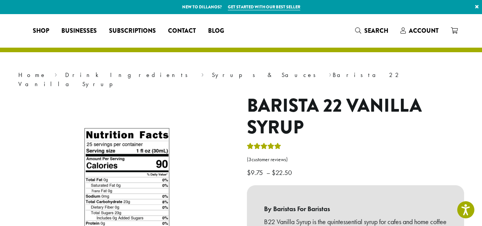
select select "*****"
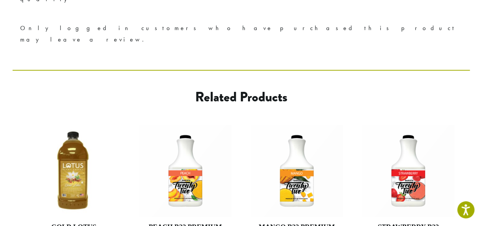
scroll to position [567, 0]
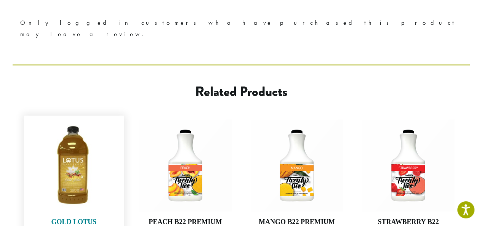
click at [76, 121] on img at bounding box center [74, 165] width 93 height 93
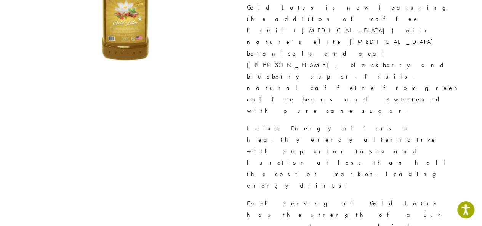
scroll to position [64, 0]
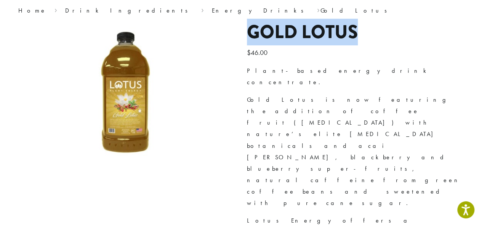
drag, startPoint x: 366, startPoint y: 38, endPoint x: 247, endPoint y: 39, distance: 119.0
click at [247, 39] on h1 "Gold Lotus" at bounding box center [355, 32] width 217 height 22
copy h1 "Gold Lotus"
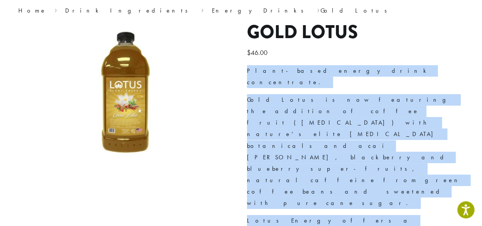
drag, startPoint x: 246, startPoint y: 65, endPoint x: 467, endPoint y: 172, distance: 245.1
click at [467, 172] on div "**********" at bounding box center [355, 206] width 229 height 371
copy div "Plant-based energy drink concentrate. Gold Lotus is now featuring the addition …"
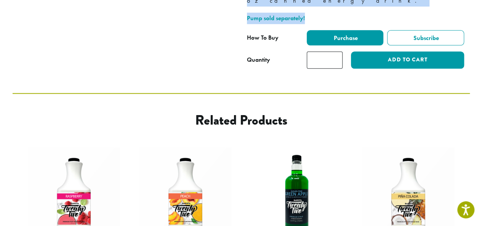
scroll to position [383, 0]
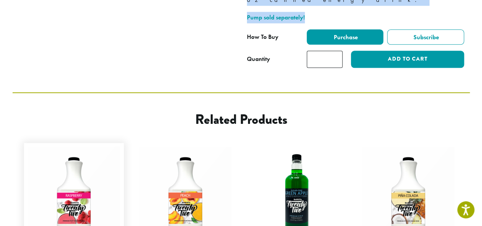
click at [77, 147] on img at bounding box center [74, 193] width 93 height 93
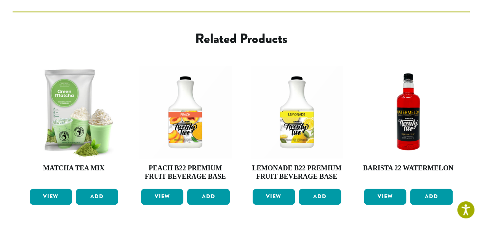
scroll to position [478, 0]
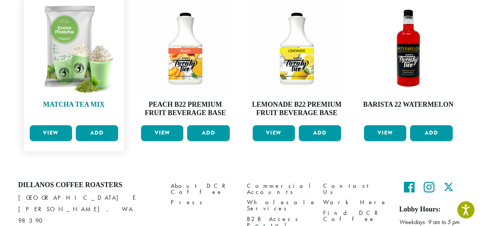
click at [74, 42] on img at bounding box center [74, 48] width 93 height 93
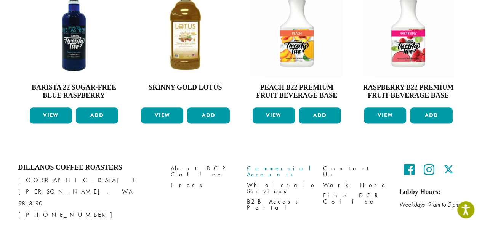
scroll to position [373, 0]
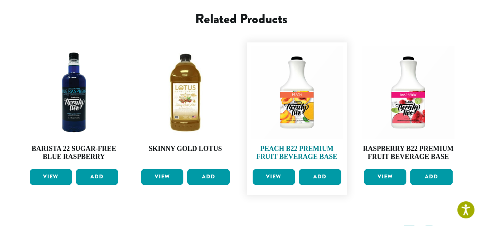
click at [299, 95] on img at bounding box center [297, 92] width 93 height 93
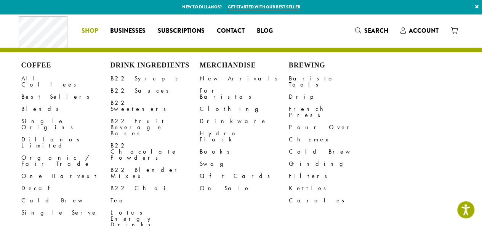
click at [100, 29] on link "Shop" at bounding box center [90, 31] width 29 height 12
click at [118, 194] on link "Tea" at bounding box center [155, 200] width 89 height 12
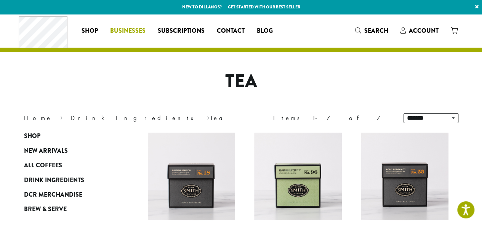
click at [129, 30] on span "Businesses" at bounding box center [127, 31] width 35 height 10
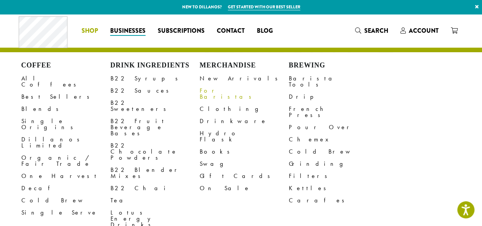
click at [222, 89] on link "For Baristas" at bounding box center [244, 94] width 89 height 18
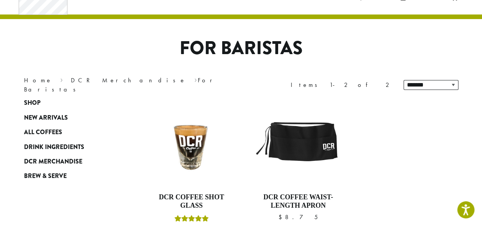
scroll to position [22, 0]
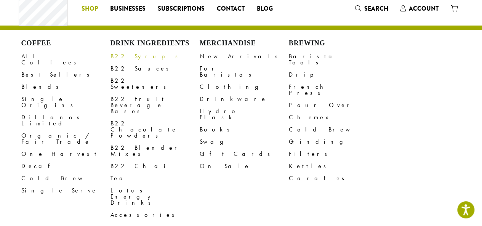
click at [126, 59] on link "B22 Syrups" at bounding box center [155, 56] width 89 height 12
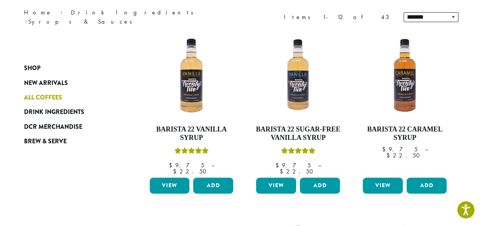
scroll to position [83, 0]
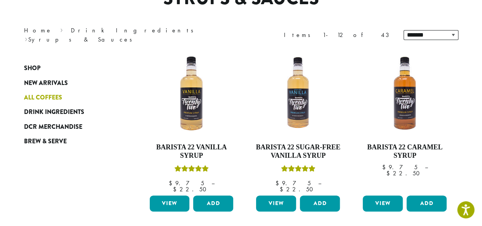
click at [39, 95] on span "All Coffees" at bounding box center [43, 98] width 38 height 10
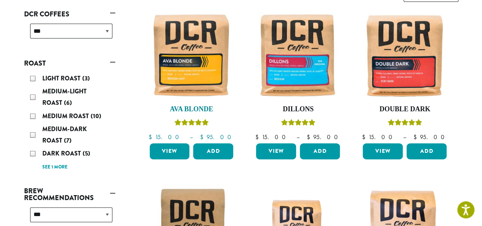
click at [175, 91] on img at bounding box center [192, 55] width 88 height 88
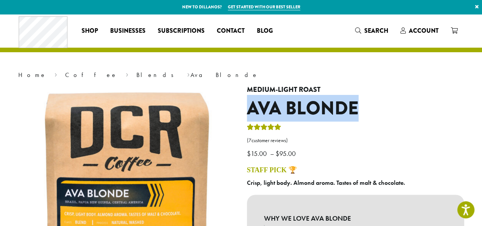
drag, startPoint x: 247, startPoint y: 109, endPoint x: 375, endPoint y: 117, distance: 127.6
click at [375, 117] on h1 "Ava Blonde" at bounding box center [355, 109] width 217 height 22
copy h1 "Ava Blonde"
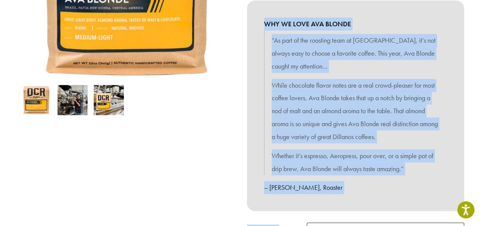
scroll to position [201, 0]
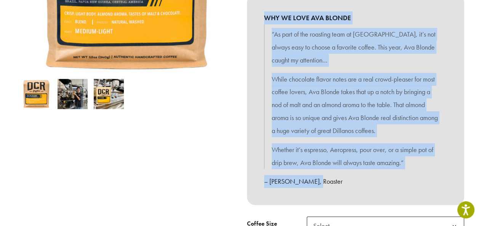
drag, startPoint x: 259, startPoint y: 91, endPoint x: 345, endPoint y: 188, distance: 130.2
click at [345, 188] on div "WHY WE LOVE AVA BLONDE “As part of the roasting team at Dillanos, it’s not alwa…" at bounding box center [355, 99] width 217 height 211
copy div "WHY WE LOVE AVA BLONDE “As part of the roasting team at Dillanos, it’s not alwa…"
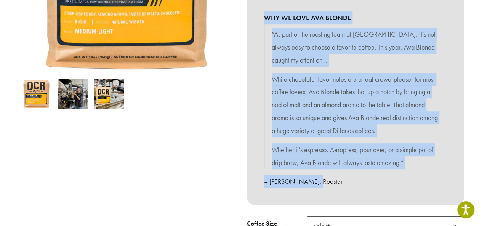
click at [114, 93] on img at bounding box center [109, 94] width 30 height 30
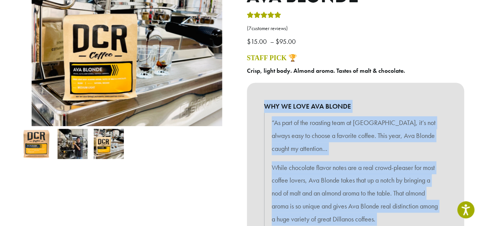
scroll to position [96, 0]
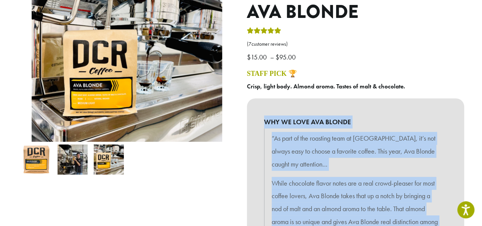
click at [72, 157] on img at bounding box center [73, 160] width 30 height 30
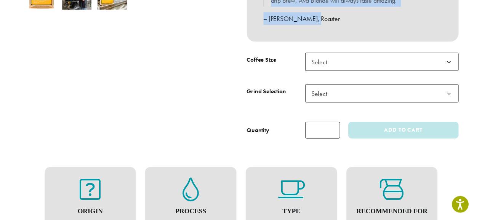
scroll to position [365, 0]
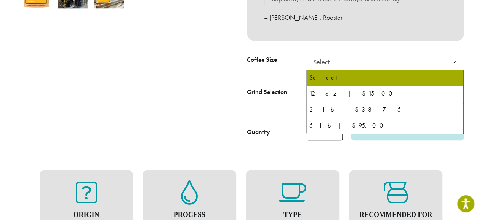
click at [342, 64] on span "Select" at bounding box center [385, 62] width 157 height 19
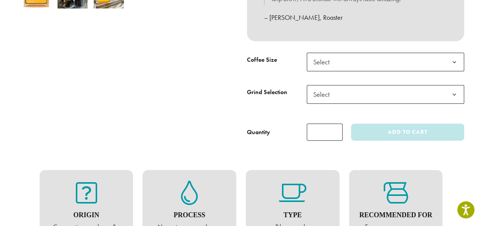
click at [288, 105] on th "Grind Selection" at bounding box center [277, 101] width 60 height 32
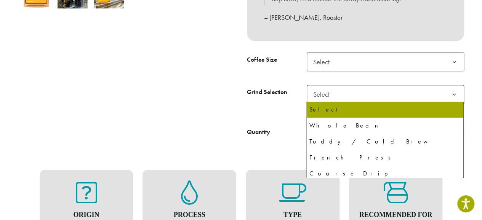
click at [318, 90] on span "Select" at bounding box center [323, 94] width 27 height 15
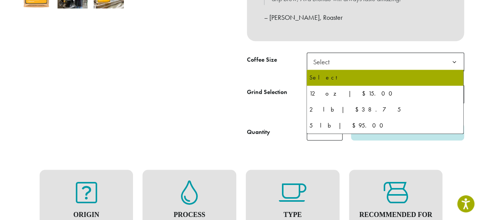
click at [346, 63] on span "Select" at bounding box center [385, 62] width 157 height 19
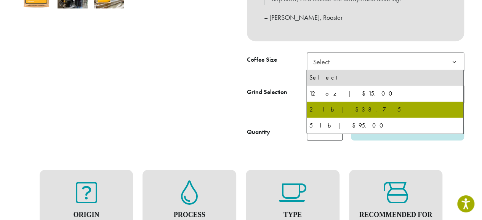
click at [264, 113] on th "Grind Selection" at bounding box center [277, 101] width 60 height 32
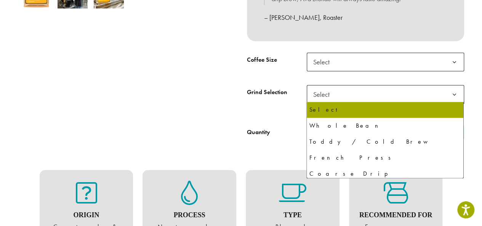
click at [342, 101] on span "Select" at bounding box center [385, 94] width 157 height 19
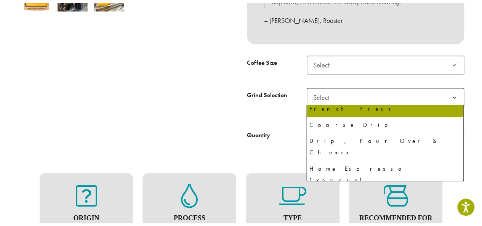
scroll to position [52, 0]
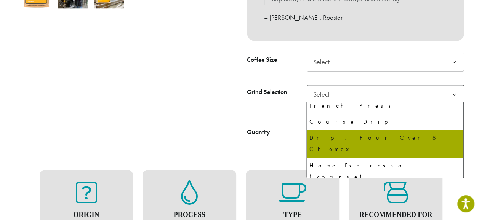
select select "**********"
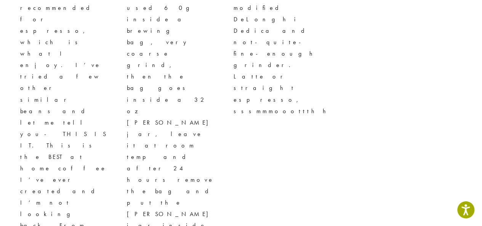
scroll to position [1250, 0]
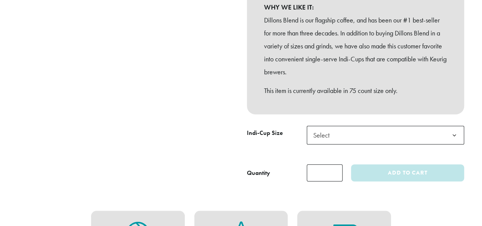
scroll to position [224, 0]
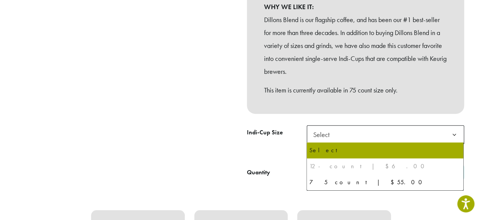
click at [334, 133] on span "Select" at bounding box center [323, 134] width 27 height 15
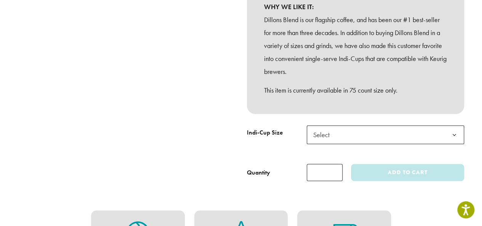
click at [227, 83] on div at bounding box center [127, 22] width 229 height 320
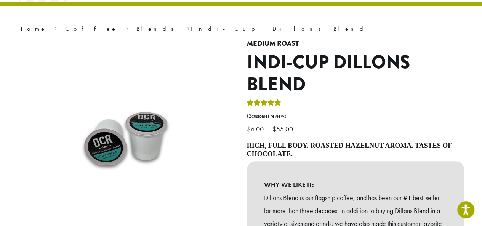
scroll to position [38, 0]
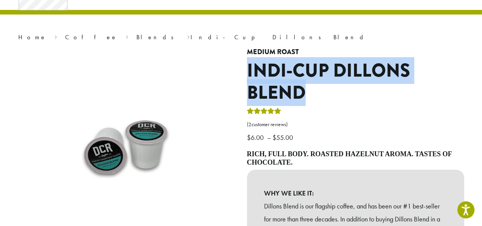
drag, startPoint x: 243, startPoint y: 66, endPoint x: 319, endPoint y: 96, distance: 81.5
click at [319, 96] on div "**********" at bounding box center [355, 211] width 229 height 326
copy h1 "Indi-Cup Dillons Blend"
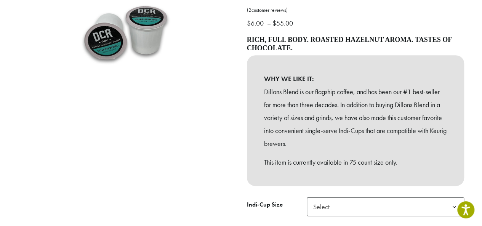
scroll to position [154, 0]
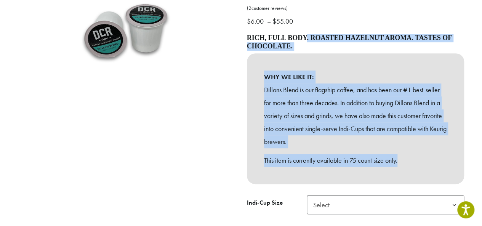
drag, startPoint x: 247, startPoint y: 35, endPoint x: 405, endPoint y: 165, distance: 204.5
click at [405, 165] on div "Rich, full body. Roasted hazelnut aroma. Tastes of chocolate. WHY WE LIKE IT: D…" at bounding box center [355, 109] width 217 height 150
copy div "Rich, full body. Roasted hazelnut aroma. Tastes of chocolate. WHY WE LIKE IT: D…"
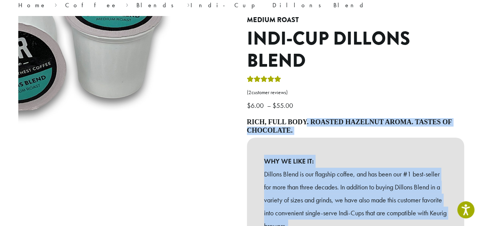
scroll to position [68, 0]
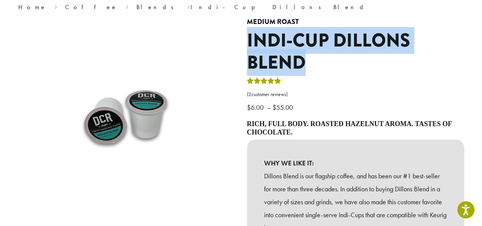
drag, startPoint x: 246, startPoint y: 37, endPoint x: 304, endPoint y: 70, distance: 66.3
click at [304, 70] on div "**********" at bounding box center [355, 181] width 229 height 326
copy h1 "Indi-Cup Dillons Blend"
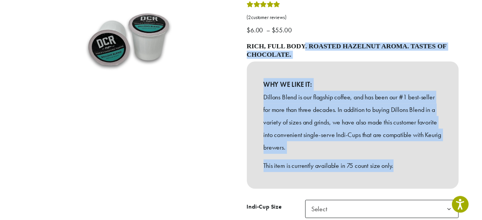
scroll to position [208, 0]
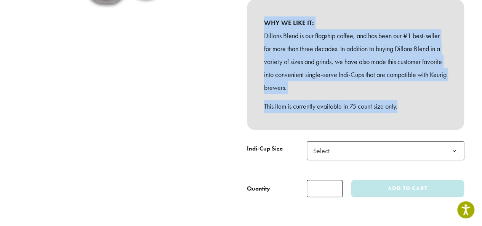
drag, startPoint x: 245, startPoint y: 121, endPoint x: 406, endPoint y: 96, distance: 162.5
click at [411, 103] on div "**********" at bounding box center [355, 41] width 229 height 326
copy div "Rich, full body. Roasted hazelnut aroma. Tastes of chocolate. WHY WE LIKE IT: D…"
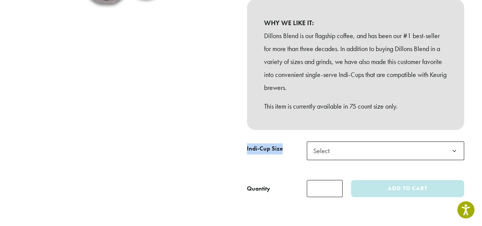
drag, startPoint x: 241, startPoint y: 149, endPoint x: 282, endPoint y: 153, distance: 40.6
click at [282, 153] on div "**********" at bounding box center [355, 41] width 229 height 326
copy label "Indi-Cup Size"
click at [362, 158] on span "Select" at bounding box center [385, 150] width 157 height 19
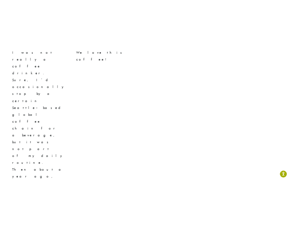
scroll to position [297, 0]
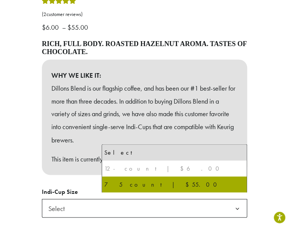
click at [31, 125] on div "**********" at bounding box center [144, 34] width 289 height 472
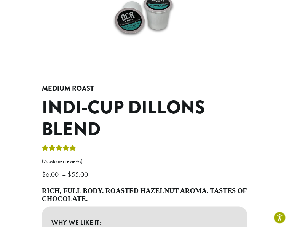
scroll to position [0, 0]
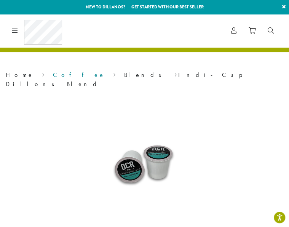
click at [53, 75] on link "Coffee" at bounding box center [79, 75] width 52 height 8
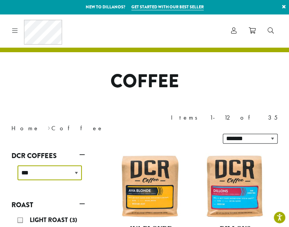
click at [58, 166] on select "**********" at bounding box center [50, 173] width 64 height 15
select select "**********"
click at [18, 166] on select "**********" at bounding box center [50, 173] width 64 height 15
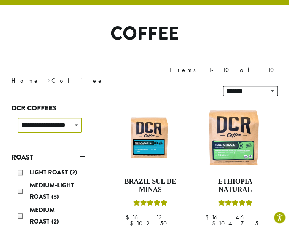
scroll to position [47, 0]
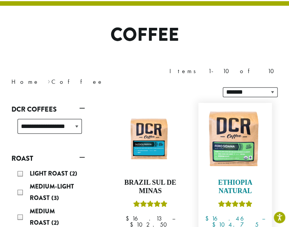
click at [225, 113] on img at bounding box center [235, 140] width 66 height 66
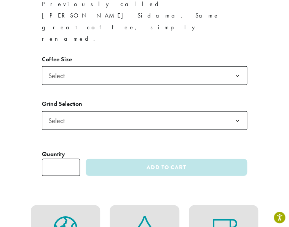
scroll to position [513, 0]
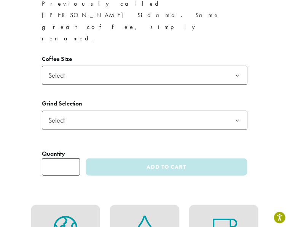
click at [181, 111] on span "Select" at bounding box center [145, 120] width 206 height 19
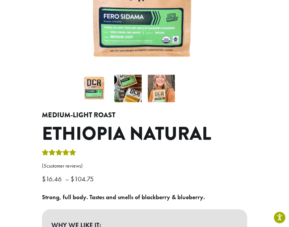
scroll to position [162, 0]
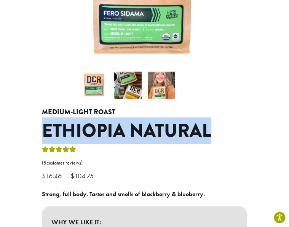
drag, startPoint x: 34, startPoint y: 118, endPoint x: 221, endPoint y: 122, distance: 187.3
copy h1 "Ethiopia Natural"
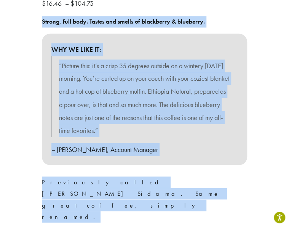
scroll to position [356, 0]
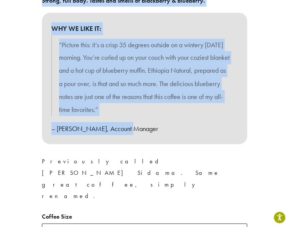
drag, startPoint x: 41, startPoint y: 97, endPoint x: 147, endPoint y: 134, distance: 111.9
click at [147, 134] on div "**********" at bounding box center [144, 127] width 217 height 425
copy div "Strong, full body. Tastes and smells of blackberry & blueberry. WHY WE LIKE IT:…"
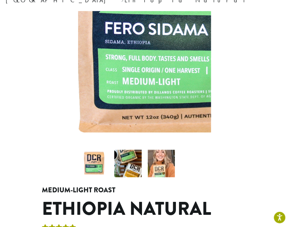
scroll to position [83, 0]
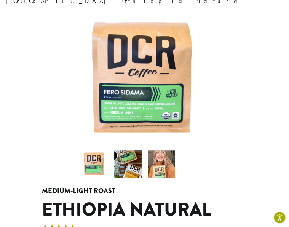
click at [114, 161] on li at bounding box center [127, 164] width 33 height 33
click at [119, 161] on img at bounding box center [127, 164] width 27 height 27
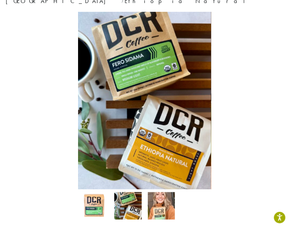
click at [162, 193] on img at bounding box center [161, 205] width 27 height 27
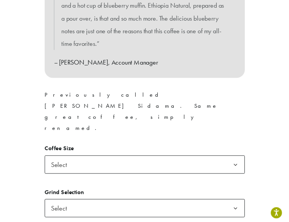
scroll to position [539, 0]
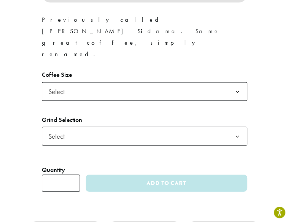
click at [169, 82] on span "Select" at bounding box center [145, 91] width 206 height 19
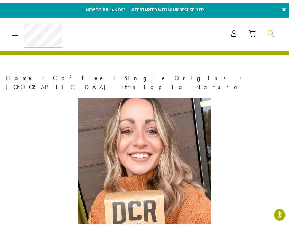
scroll to position [476, 0]
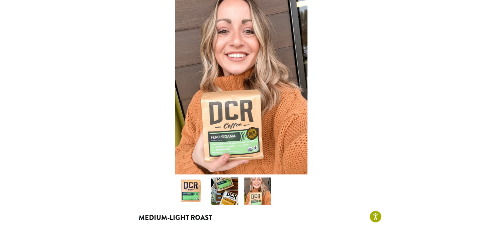
scroll to position [0, 0]
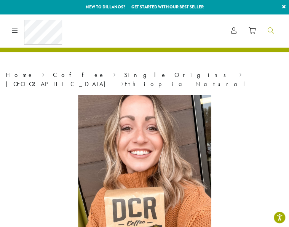
click at [269, 32] on icon "Search" at bounding box center [271, 30] width 6 height 6
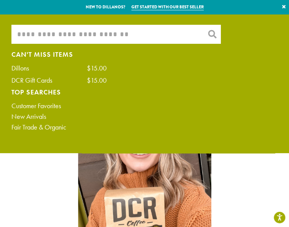
click at [116, 28] on input "What are you searching for?" at bounding box center [116, 34] width 210 height 19
click at [211, 33] on input "**********" at bounding box center [116, 34] width 210 height 19
type input "**********"
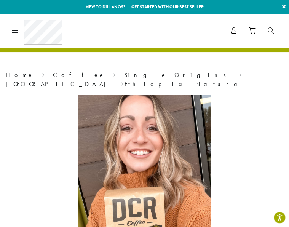
click at [15, 30] on icon at bounding box center [15, 30] width 6 height 6
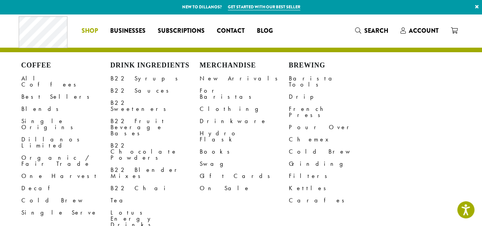
click at [88, 23] on div "Coffee All Coffees Best Sellers Blends Single Origins Dillanos Limited Organic …" at bounding box center [149, 31] width 261 height 32
click at [88, 27] on span "Shop" at bounding box center [90, 31] width 16 height 10
click at [136, 80] on link "B22 Syrups" at bounding box center [155, 78] width 89 height 12
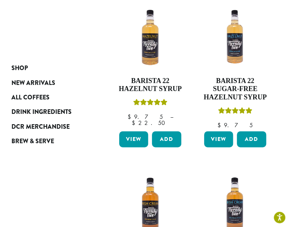
scroll to position [474, 0]
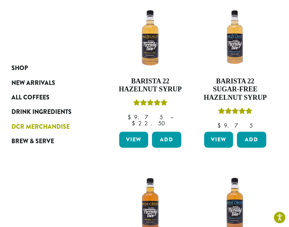
click at [59, 125] on span "DCR Merchandise" at bounding box center [40, 127] width 58 height 10
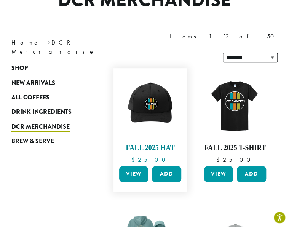
click at [155, 81] on img at bounding box center [150, 105] width 66 height 66
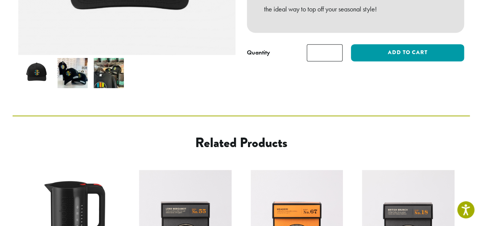
scroll to position [225, 0]
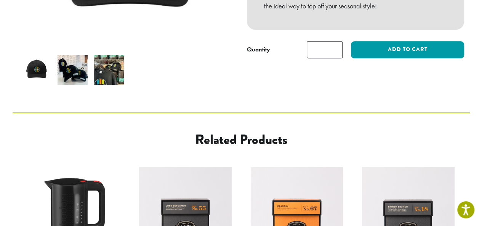
click at [73, 71] on img at bounding box center [73, 70] width 30 height 30
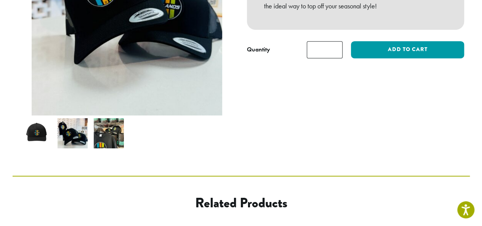
drag, startPoint x: 110, startPoint y: 141, endPoint x: 111, endPoint y: 128, distance: 13.0
click at [111, 128] on img at bounding box center [109, 133] width 30 height 30
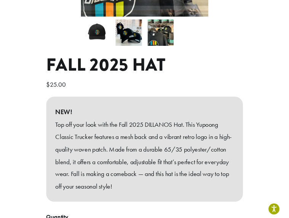
scroll to position [261, 0]
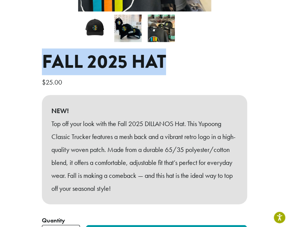
drag, startPoint x: 45, startPoint y: 52, endPoint x: 173, endPoint y: 58, distance: 128.2
click at [173, 58] on h1 "Fall 2025 Hat" at bounding box center [145, 62] width 206 height 22
copy h1 "Fall 2025 Hat"
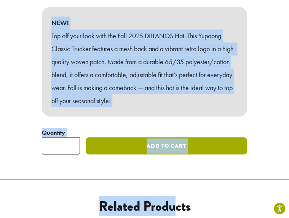
scroll to position [349, 0]
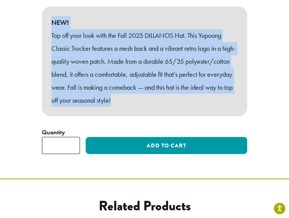
drag, startPoint x: 51, startPoint y: 103, endPoint x: 125, endPoint y: 120, distance: 75.7
click at [125, 116] on div "NEW! Top off your look with the Fall 2025 DILLANOS Hat. This Yupoong Classic Tr…" at bounding box center [145, 60] width 206 height 109
copy div "NEW! Top off your look with the Fall 2025 DILLANOS Hat. This Yupoong Classic Tr…"
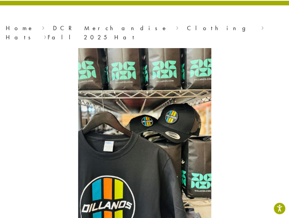
scroll to position [0, 0]
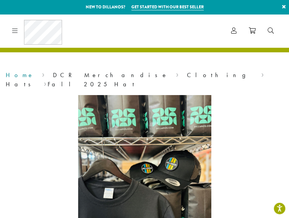
click at [16, 75] on link "Home" at bounding box center [20, 75] width 28 height 8
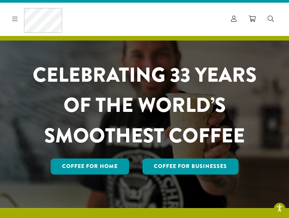
click at [17, 22] on icon at bounding box center [15, 19] width 6 height 6
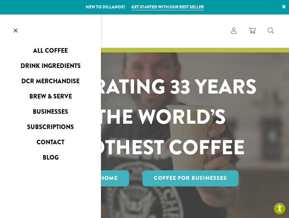
click at [48, 50] on link "All Coffee" at bounding box center [50, 51] width 101 height 12
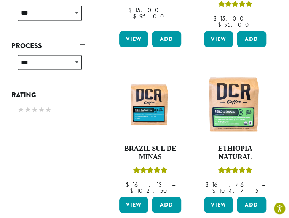
scroll to position [408, 0]
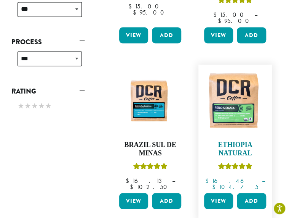
click at [248, 68] on img at bounding box center [235, 101] width 66 height 66
